Goal: Transaction & Acquisition: Purchase product/service

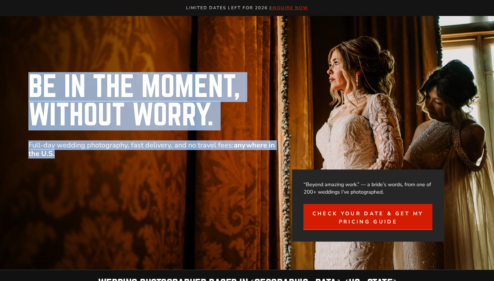
drag, startPoint x: 34, startPoint y: 86, endPoint x: 137, endPoint y: 167, distance: 130.8
click at [137, 167] on div "Be in the Moment, Without Worry. Full-day wedding photography, fast delivery, a…" at bounding box center [247, 143] width 494 height 254
copy div "Be in the Moment, Without Worry. Full-day wedding photography, fast delivery, a…"
click at [161, 172] on div at bounding box center [165, 205] width 230 height 72
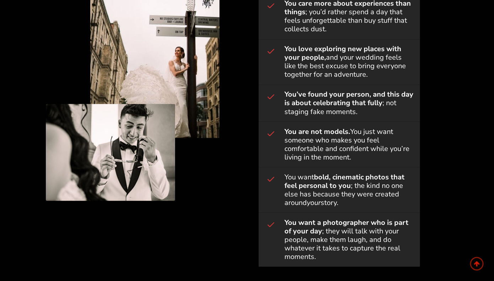
scroll to position [381, 0]
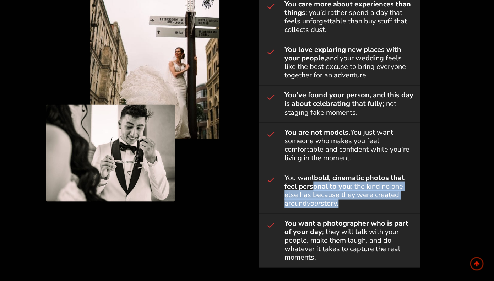
drag, startPoint x: 322, startPoint y: 257, endPoint x: 314, endPoint y: 183, distance: 74.9
click at [314, 183] on div "Is this you? Then You’ve Found the Right Photographer. You care more about expe…" at bounding box center [338, 106] width 161 height 322
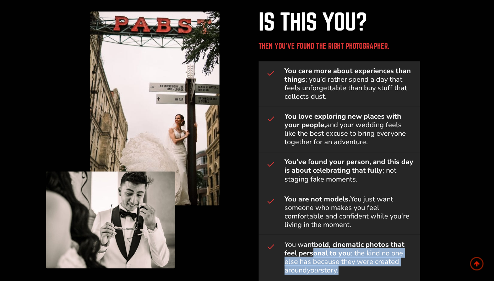
scroll to position [273, 0]
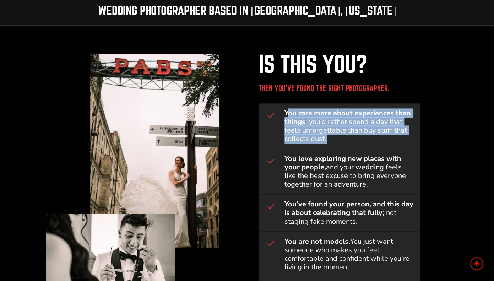
click at [286, 114] on strong "You care more about experiences than things" at bounding box center [347, 117] width 126 height 18
click at [283, 112] on div at bounding box center [274, 115] width 20 height 13
copy span "You care more about experiences than things ; you’d rather spend a day that fee…"
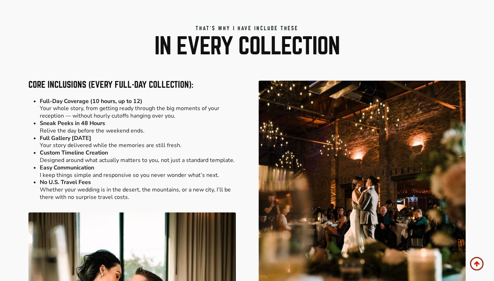
scroll to position [837, 0]
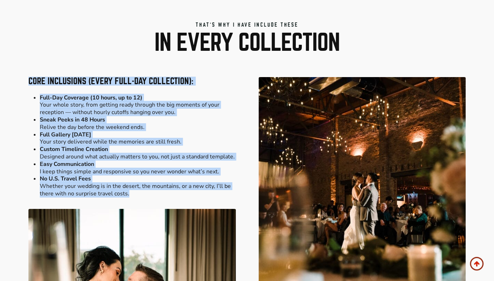
drag, startPoint x: 29, startPoint y: 79, endPoint x: 139, endPoint y: 198, distance: 162.2
click at [139, 198] on div "Core Inclusions (every full-day collection): Full-Day Coverage (10 hours, up to…" at bounding box center [131, 261] width 207 height 368
copy div "Core Inclusions (every full-day collection): Full-Day Coverage (10 hours, up to…"
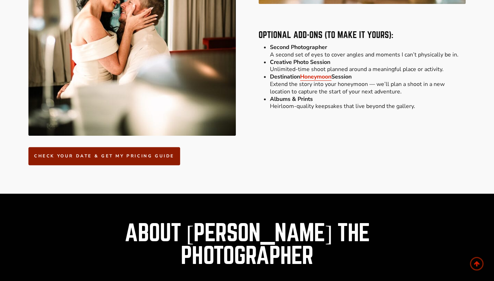
scroll to position [1089, 0]
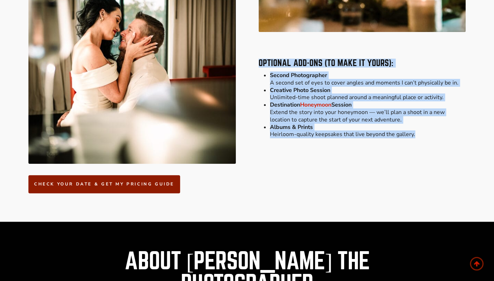
drag, startPoint x: 425, startPoint y: 138, endPoint x: 255, endPoint y: 61, distance: 186.3
click at [255, 61] on div "Core Inclusions (every full-day collection): Full-Day Coverage (10 hours, up to…" at bounding box center [246, 9] width 437 height 368
copy div "Optional Add-Ons (to make it yours): Second Photographer A second set of eyes t…"
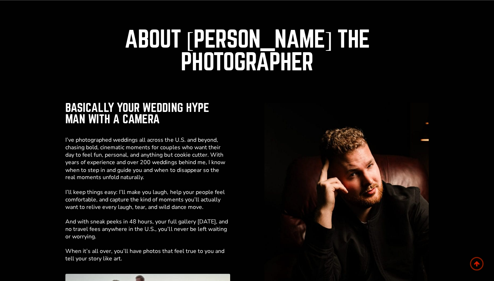
scroll to position [1309, 0]
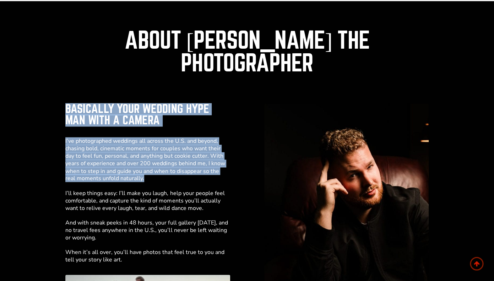
drag, startPoint x: 66, startPoint y: 85, endPoint x: 164, endPoint y: 156, distance: 120.9
click at [164, 156] on div "basically your wedding hype man with a camera I’ve photographed weddings all ac…" at bounding box center [147, 270] width 164 height 335
copy div "basically your wedding hype man with a camera I’ve photographed weddings all ac…"
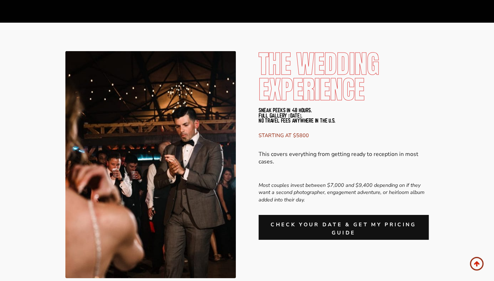
scroll to position [1745, 0]
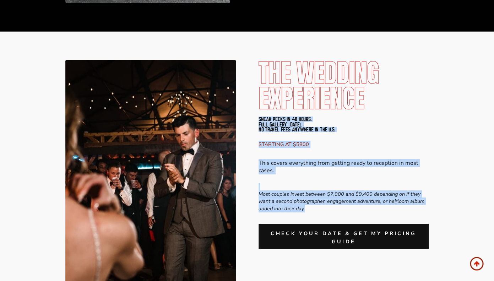
drag, startPoint x: 258, startPoint y: 98, endPoint x: 397, endPoint y: 187, distance: 164.9
click at [397, 187] on div "The Wedding experience Sneak peeks in 48 hours. Full gallery in 8 weeks. No tra…" at bounding box center [343, 154] width 170 height 188
copy div "Sneak peeks in 48 hours. Full gallery in 8 weeks. No travel fees anywhere in th…"
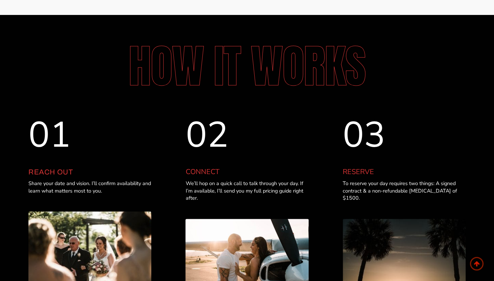
scroll to position [2039, 0]
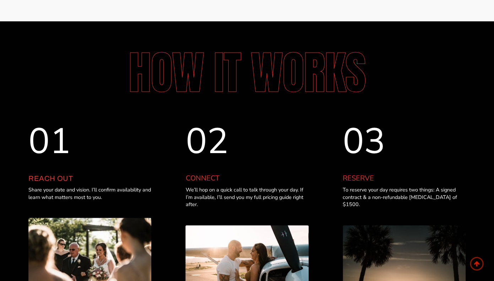
click at [75, 186] on p "Share your date and vision. I’ll confirm availability and learn what matters mo…" at bounding box center [89, 193] width 123 height 15
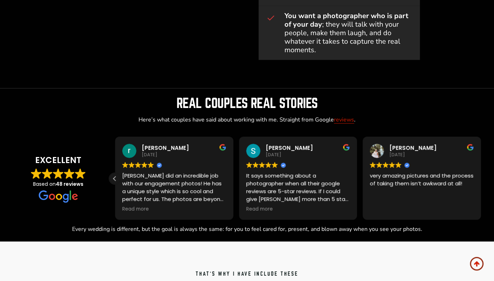
scroll to position [590, 0]
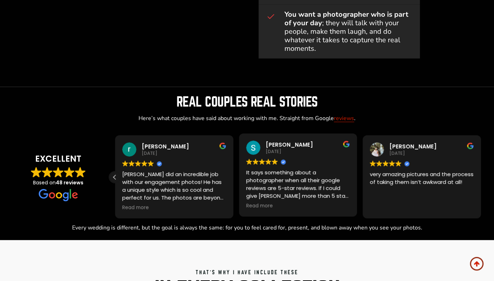
click at [279, 175] on div "It says something about a photographer when all their google reviews are 5-star…" at bounding box center [298, 183] width 104 height 31
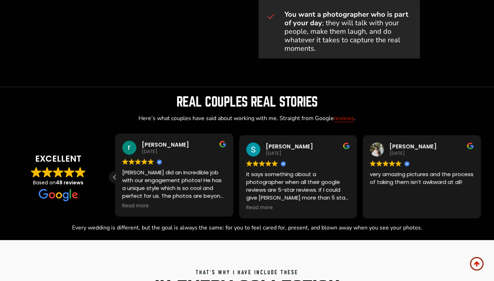
click at [161, 184] on div "Roy did an incredible job with our engagement photos! He has a unique style whi…" at bounding box center [174, 183] width 104 height 31
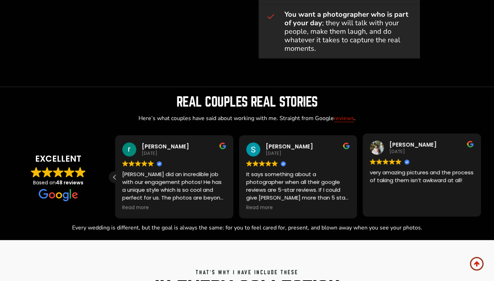
click at [400, 185] on div "very amazing pictures and the process of taking them isn’t awkward at all!" at bounding box center [421, 183] width 104 height 31
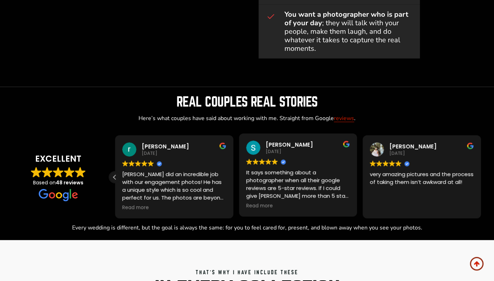
click at [294, 182] on div "It says something about a photographer when all their google reviews are 5-star…" at bounding box center [298, 183] width 104 height 31
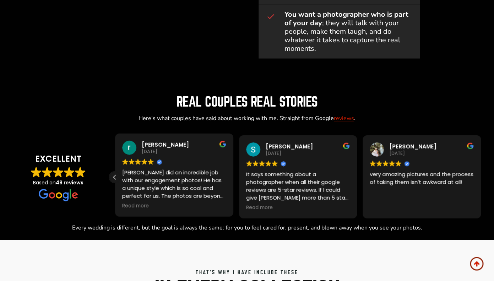
click at [175, 175] on div "Roy did an incredible job with our engagement photos! He has a unique style whi…" at bounding box center [174, 183] width 104 height 31
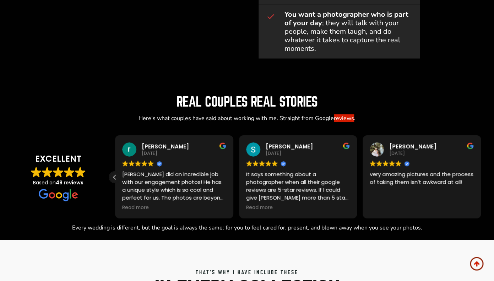
click at [346, 116] on link "reviews" at bounding box center [344, 118] width 20 height 8
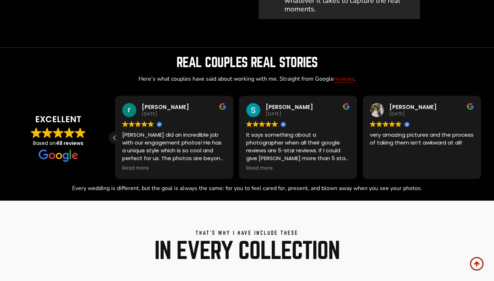
scroll to position [631, 0]
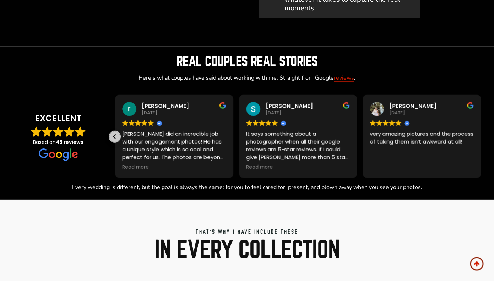
click at [114, 136] on div "Previous review" at bounding box center [114, 136] width 11 height 11
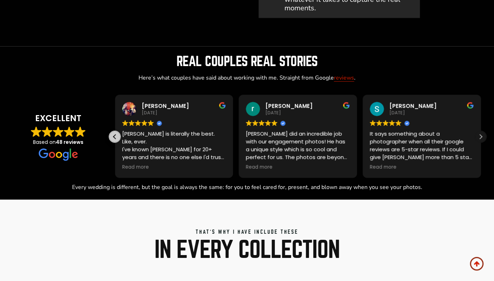
click at [114, 136] on div "Previous review" at bounding box center [114, 136] width 11 height 11
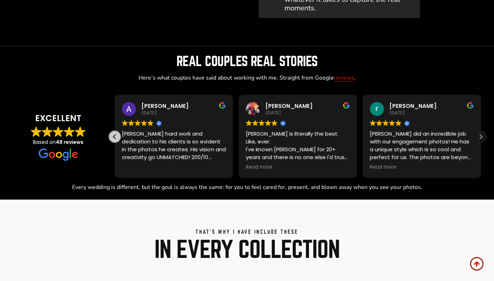
click at [114, 136] on div "Previous review" at bounding box center [114, 136] width 11 height 11
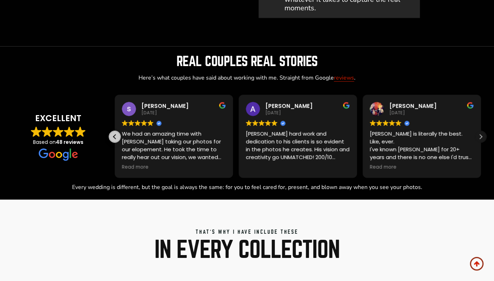
click at [114, 136] on div "Previous review" at bounding box center [114, 136] width 11 height 11
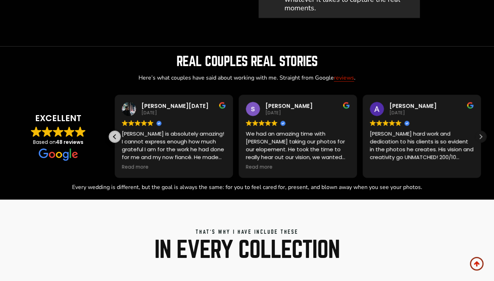
click at [114, 136] on div "Previous review" at bounding box center [114, 136] width 11 height 11
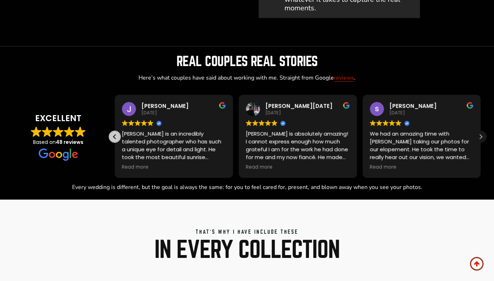
click at [114, 136] on div "Previous review" at bounding box center [114, 136] width 11 height 11
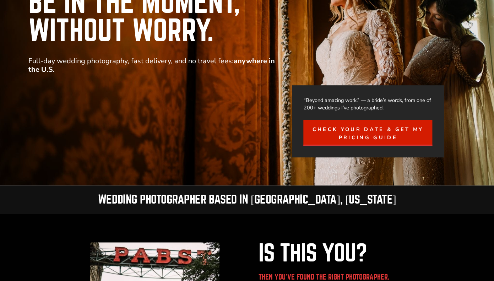
scroll to position [0, 0]
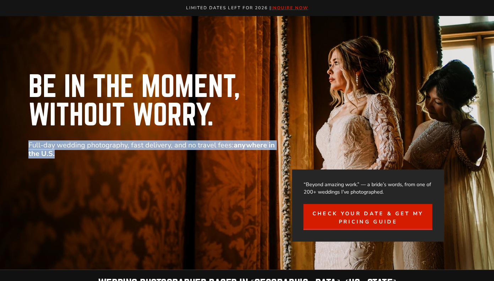
drag, startPoint x: 60, startPoint y: 157, endPoint x: 29, endPoint y: 145, distance: 33.8
click at [29, 145] on p "Full-day wedding photography, fast delivery, and no travel fees: anywhere in th…" at bounding box center [152, 149] width 248 height 17
copy p "Full-day wedding photography, fast delivery, and no travel fees: anywhere in th…"
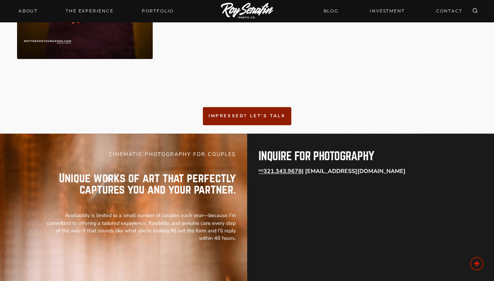
scroll to position [1299, 0]
